Goal: Task Accomplishment & Management: Use online tool/utility

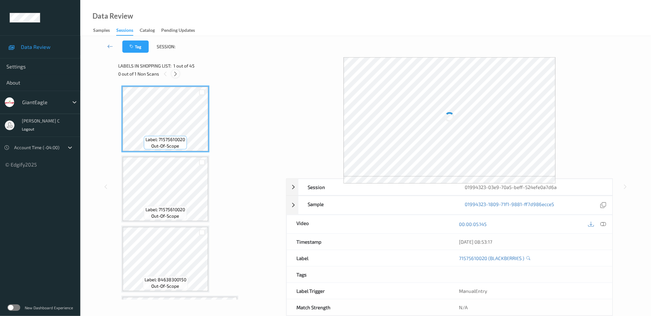
click at [177, 74] on icon at bounding box center [175, 74] width 5 height 6
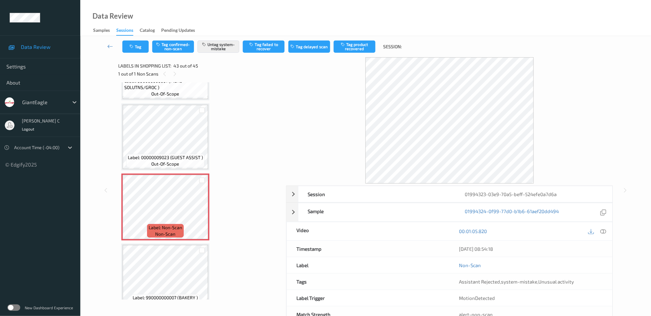
scroll to position [2809, 0]
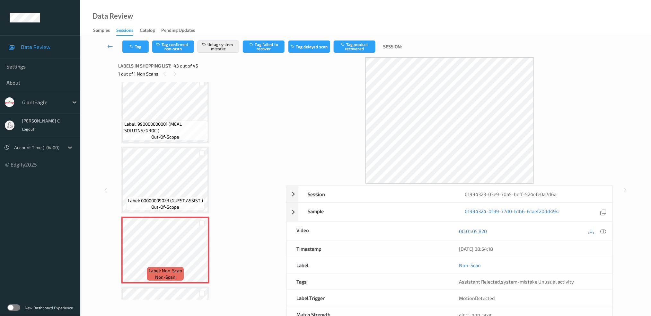
click at [157, 121] on span "Label: 990000000001 (MEAL SOLUTNS/GROC )" at bounding box center [165, 127] width 82 height 13
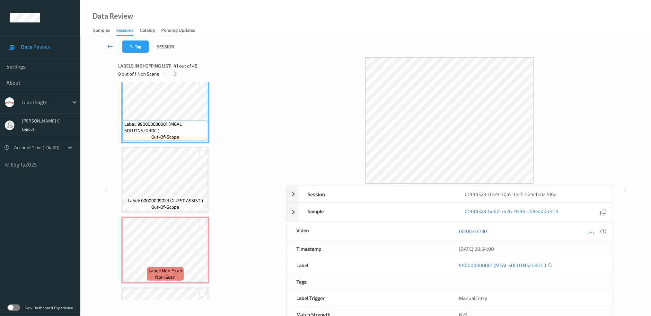
click at [604, 228] on icon at bounding box center [603, 231] width 6 height 6
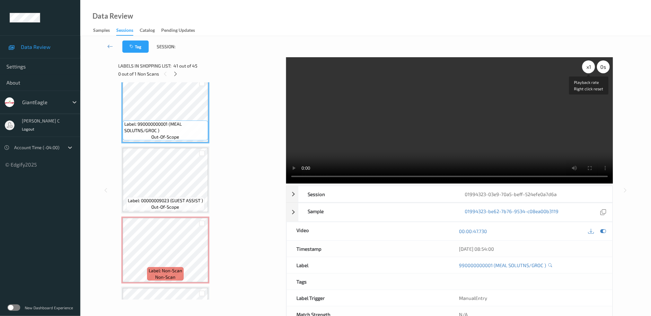
click at [588, 64] on div "x 1" at bounding box center [588, 66] width 13 height 13
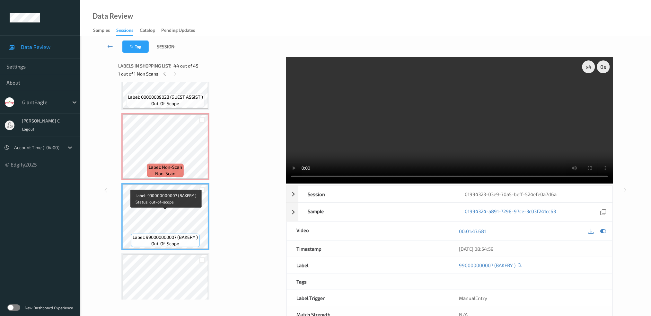
scroll to position [20, 0]
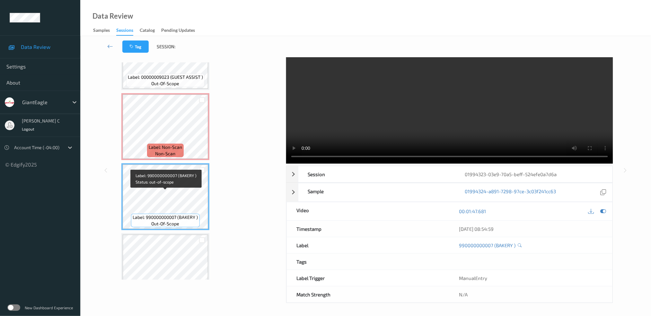
click at [170, 284] on div "Label: 00000009023 (GUEST ASSIST ) out-of-scope" at bounding box center [165, 290] width 78 height 13
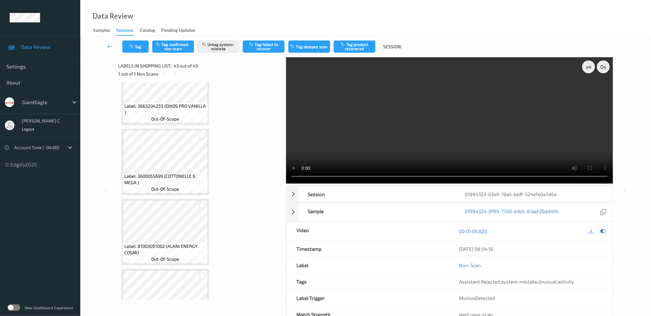
scroll to position [2228, 0]
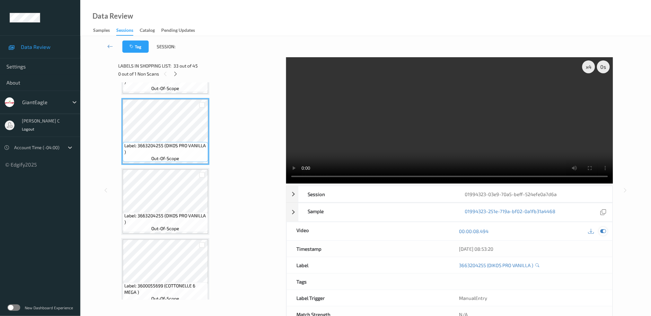
click at [602, 232] on icon at bounding box center [603, 231] width 6 height 6
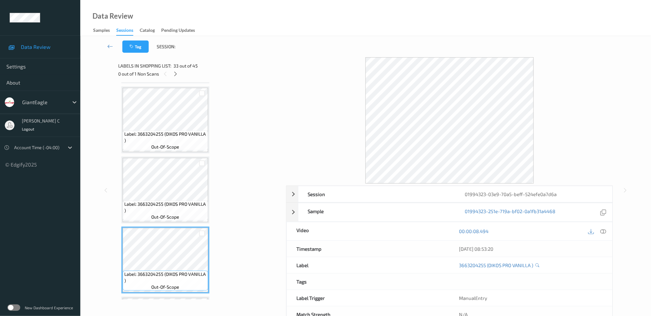
click at [172, 144] on span "out-of-scope" at bounding box center [166, 147] width 28 height 6
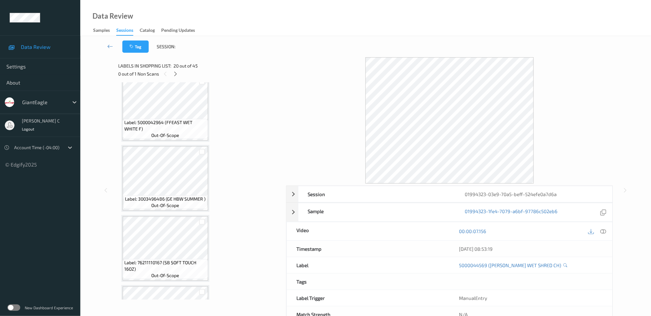
scroll to position [986, 0]
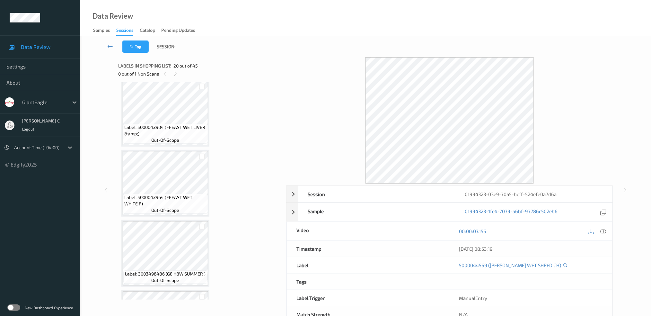
click at [170, 137] on span "out-of-scope" at bounding box center [166, 140] width 28 height 6
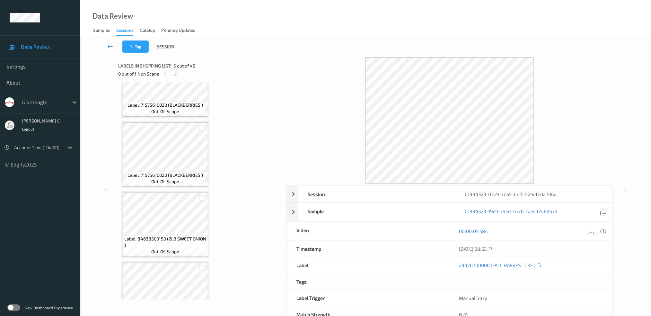
scroll to position [0, 0]
